Goal: Task Accomplishment & Management: Manage account settings

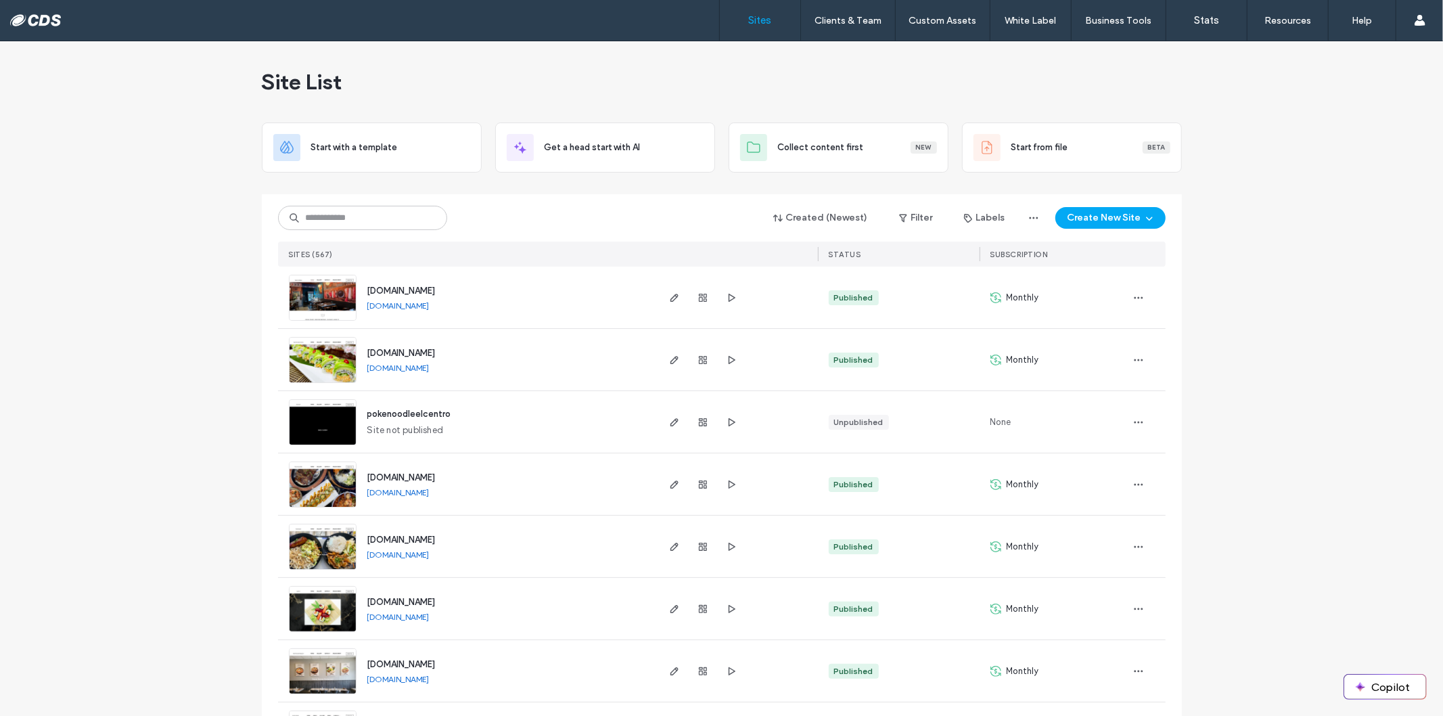
click at [307, 302] on img at bounding box center [323, 321] width 66 height 92
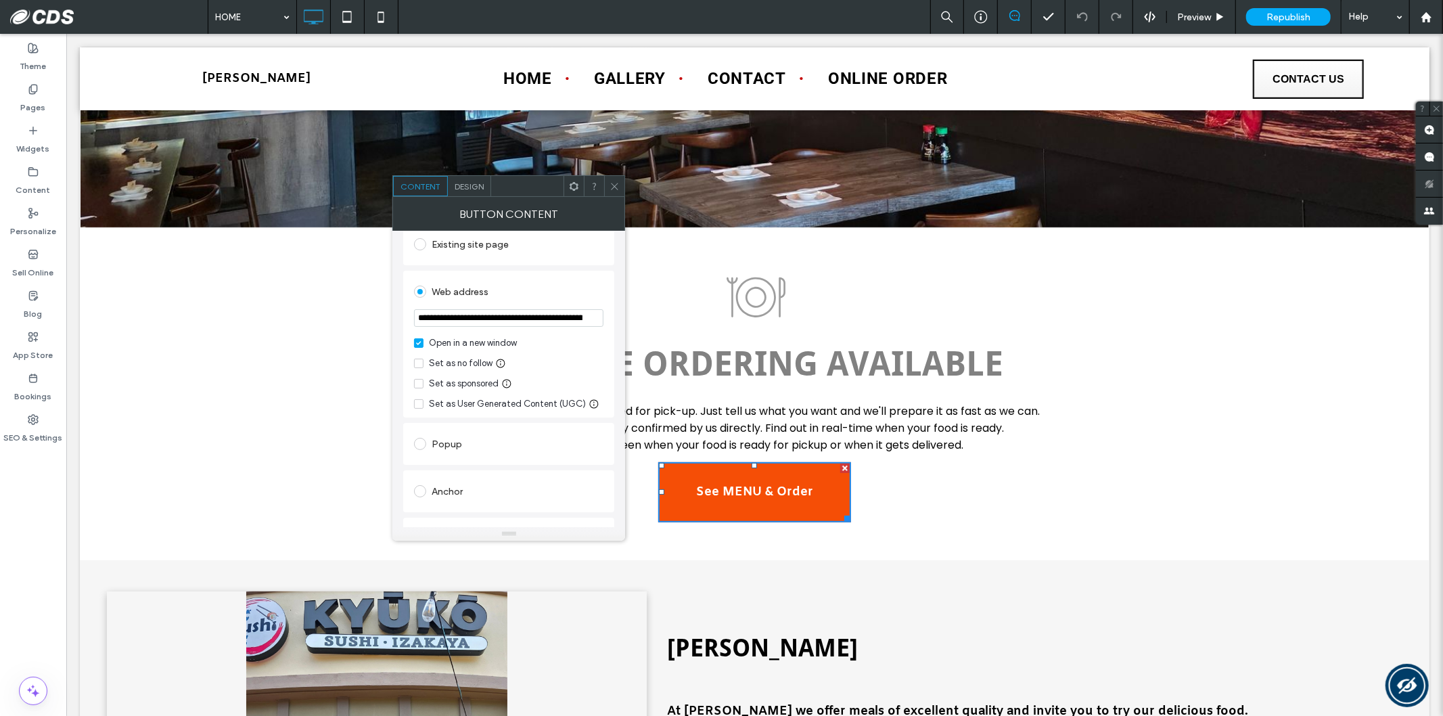
scroll to position [375, 0]
click at [612, 187] on icon at bounding box center [614, 186] width 10 height 10
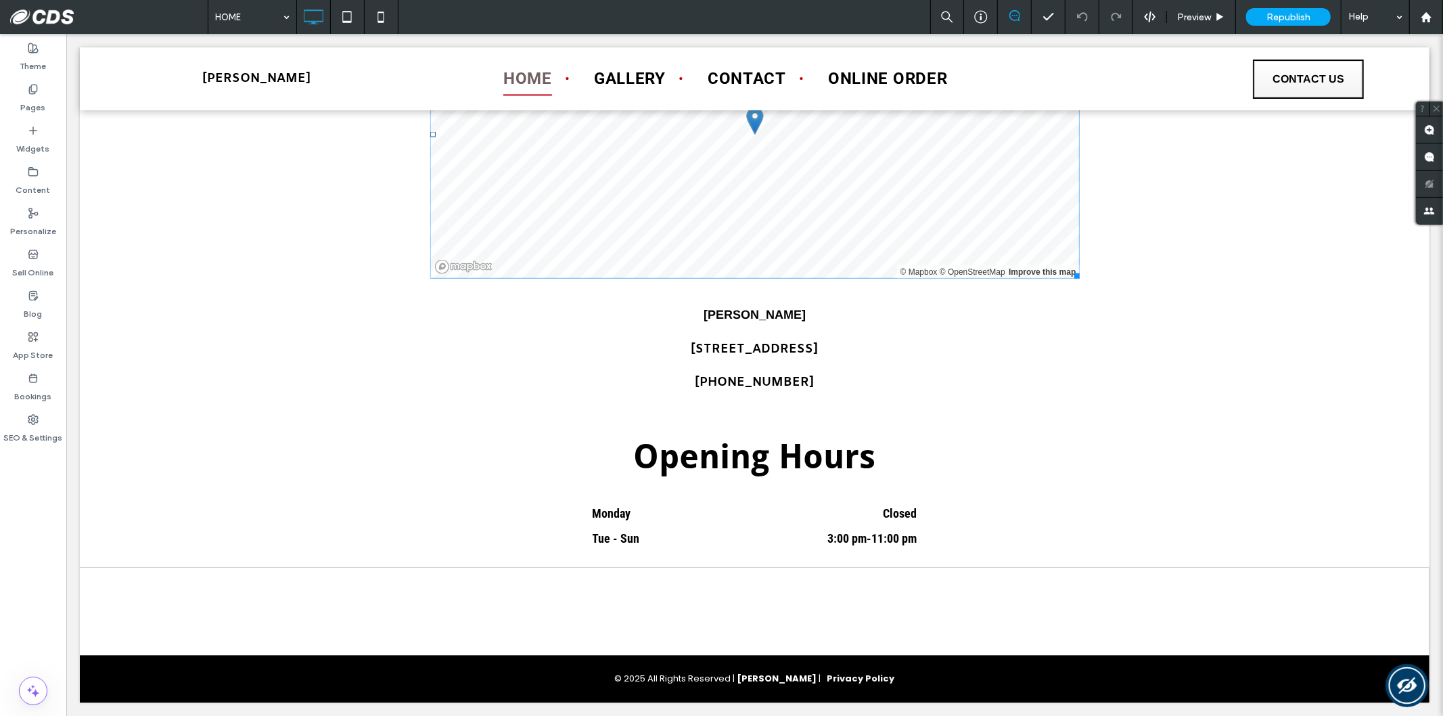
scroll to position [1584, 0]
click at [1268, 14] on span "Republish" at bounding box center [1288, 16] width 44 height 11
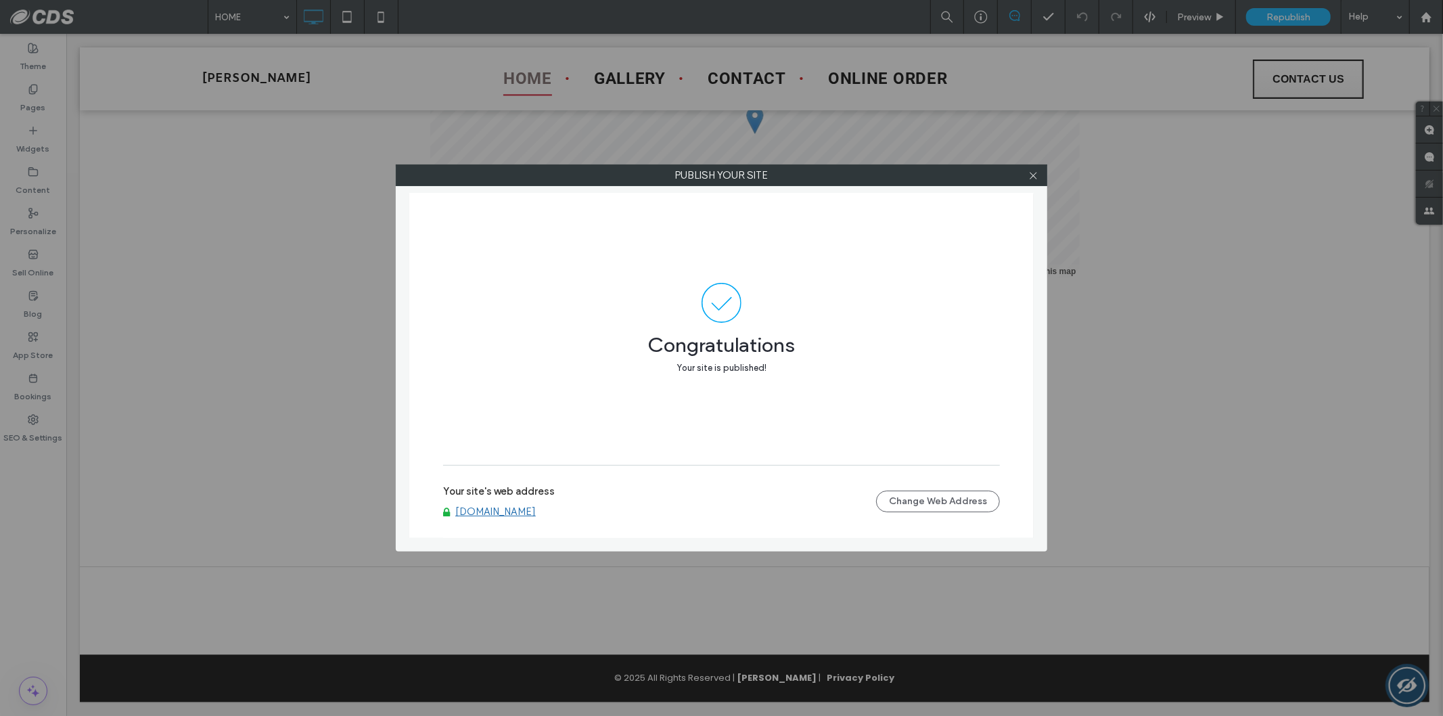
click at [523, 508] on link "[DOMAIN_NAME]" at bounding box center [495, 511] width 80 height 12
click at [1036, 172] on icon at bounding box center [1033, 175] width 10 height 10
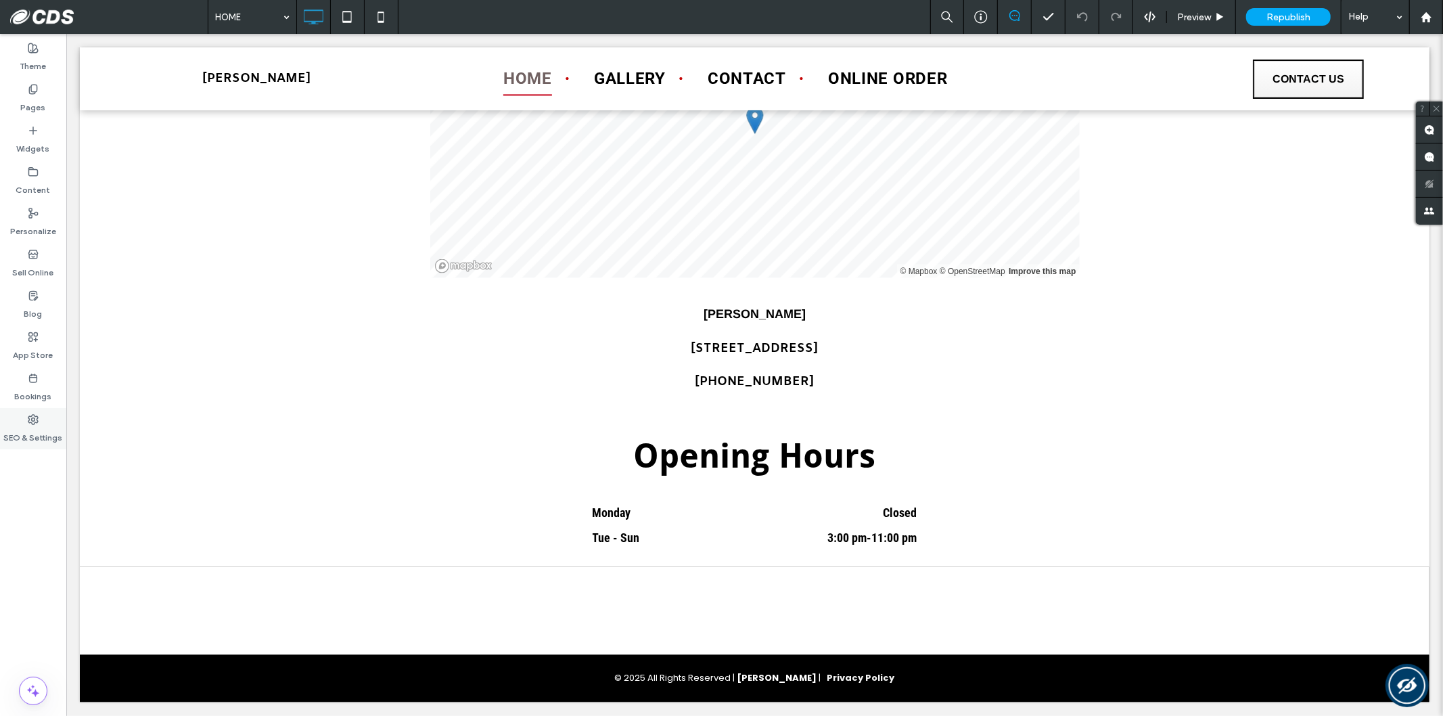
click at [23, 423] on div "SEO & Settings" at bounding box center [33, 428] width 66 height 41
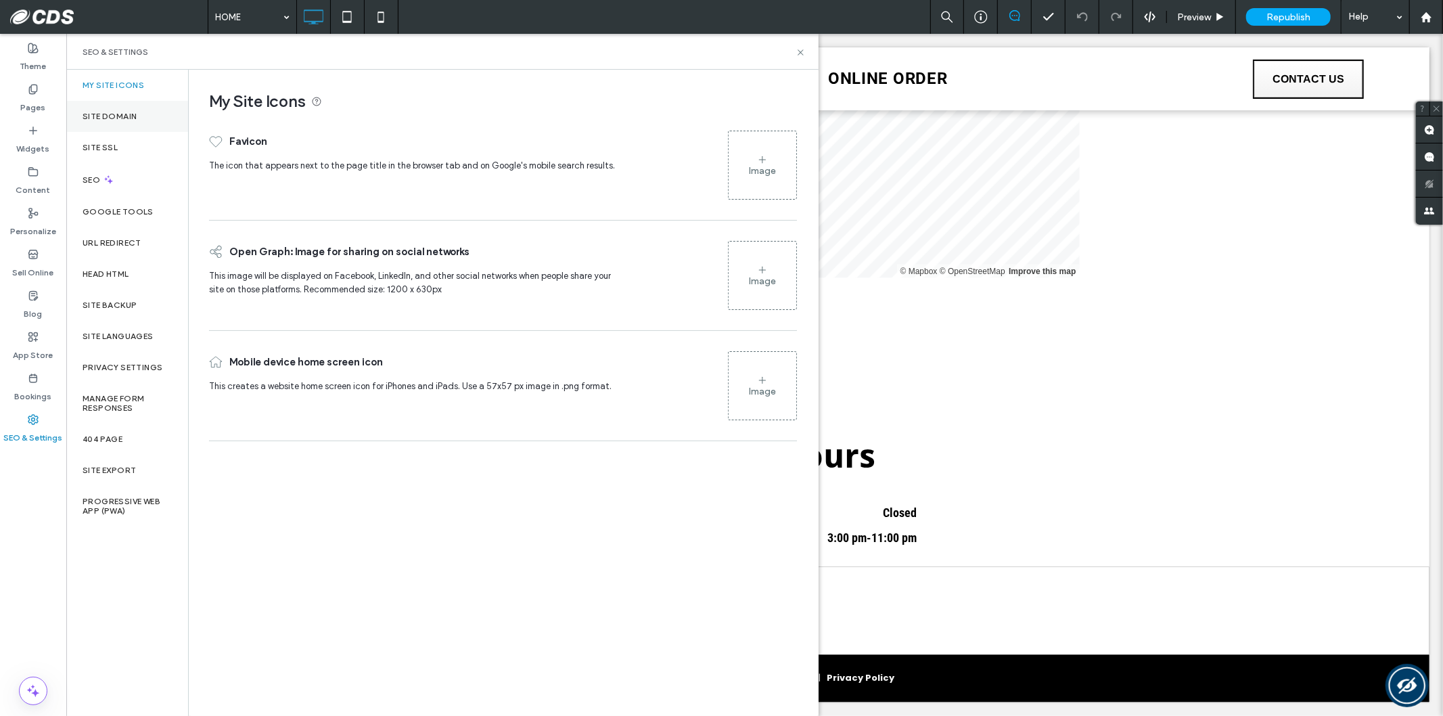
click at [112, 116] on label "Site Domain" at bounding box center [110, 116] width 54 height 9
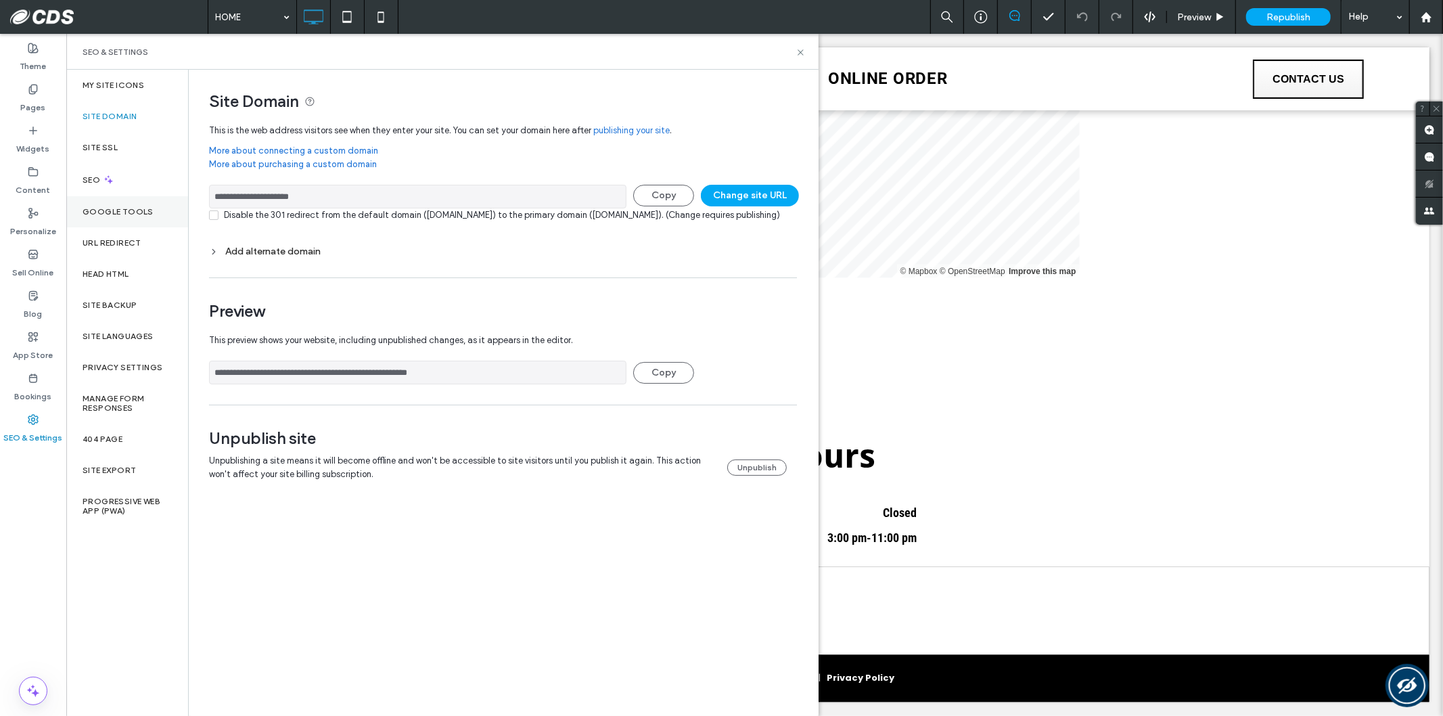
drag, startPoint x: 422, startPoint y: 196, endPoint x: 167, endPoint y: 207, distance: 255.2
click at [167, 207] on div "**********" at bounding box center [442, 393] width 752 height 646
